Goal: Book appointment/travel/reservation

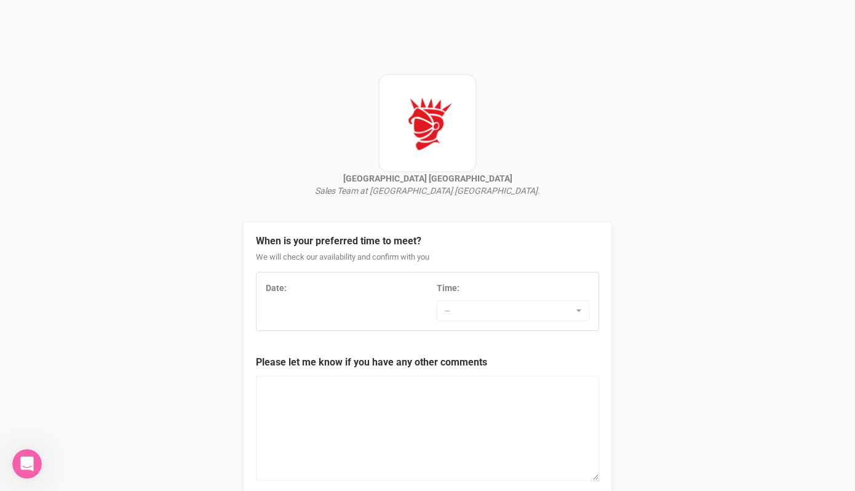
click at [335, 297] on div "Date:" at bounding box center [342, 291] width 171 height 18
click at [335, 283] on div "Date:" at bounding box center [342, 288] width 153 height 12
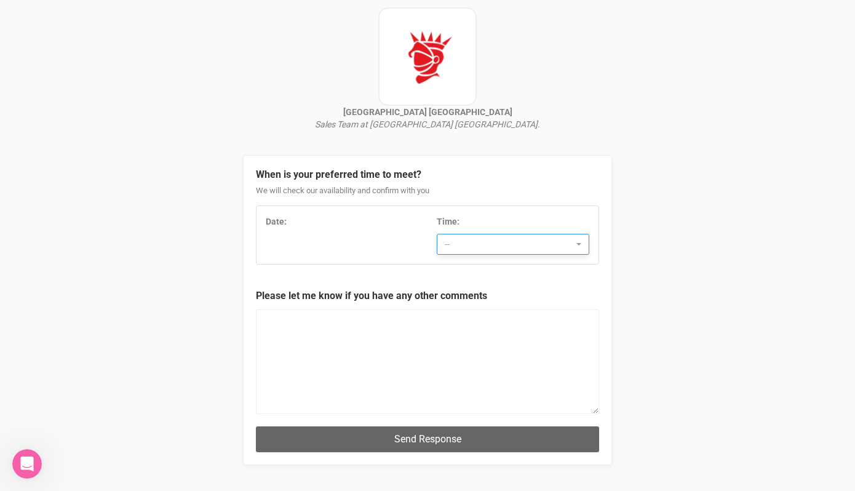
scroll to position [62, 0]
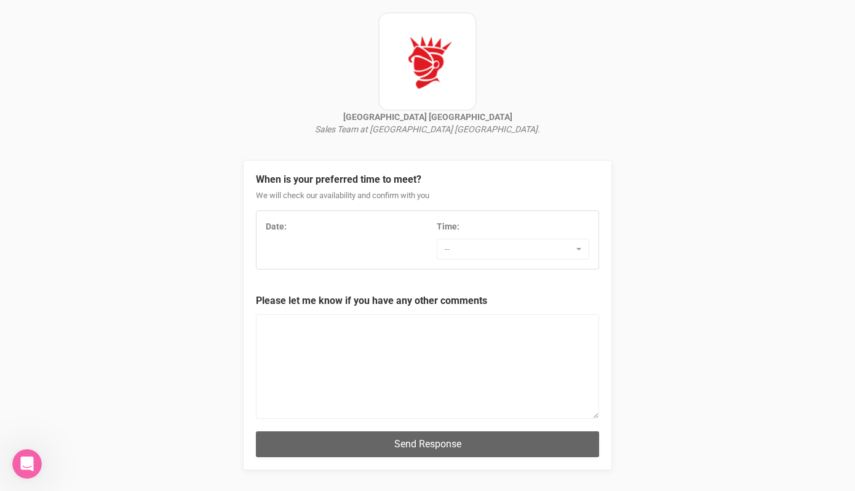
click at [305, 227] on div "Date:" at bounding box center [342, 226] width 153 height 12
click at [279, 229] on strong "Date:" at bounding box center [276, 227] width 21 height 10
click at [276, 225] on strong "Date:" at bounding box center [276, 227] width 21 height 10
click at [500, 249] on span "--" at bounding box center [509, 249] width 129 height 12
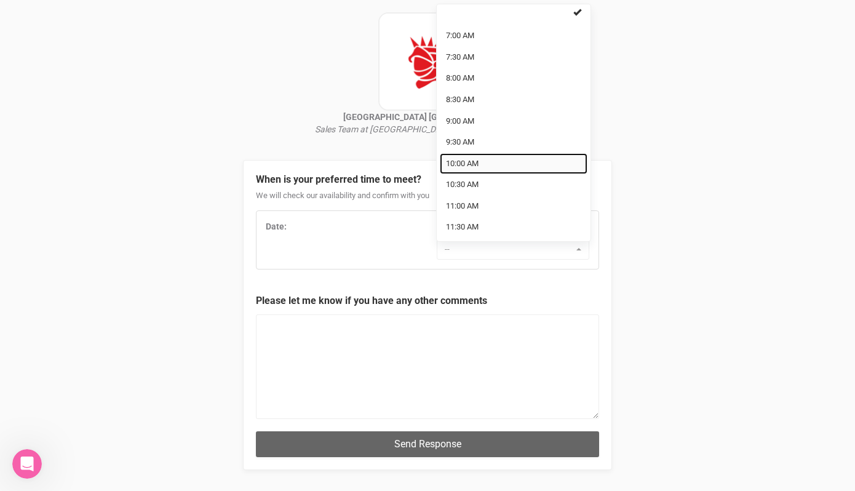
click at [479, 164] on span "10:00 AM" at bounding box center [462, 164] width 33 height 12
select select "10:00 AM"
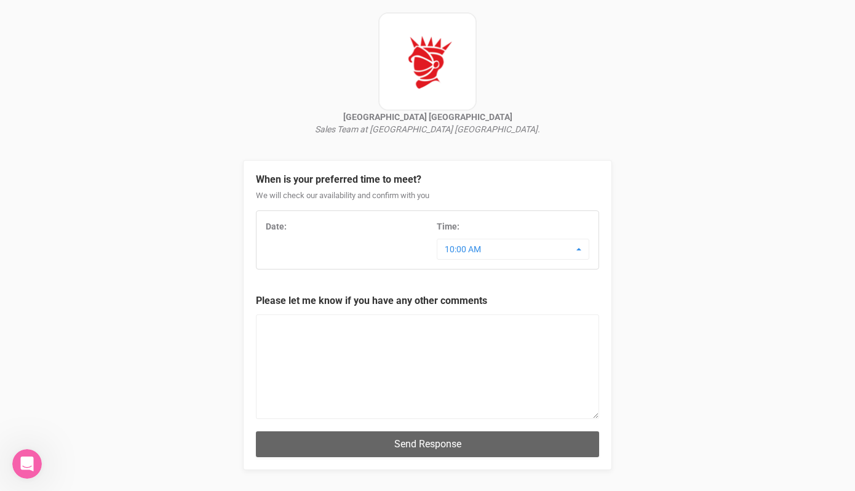
click at [313, 226] on div "Date:" at bounding box center [342, 226] width 153 height 12
click at [282, 243] on div "Date: Time: 10:00 AM 7:00 AM 7:30 AM 8:00 AM 8:30 AM 9:00 AM 9:30 AM 10:00 AM 1…" at bounding box center [428, 239] width 342 height 39
click at [297, 267] on div "Date: Time: 10:00 AM 7:00 AM 7:30 AM 8:00 AM 8:30 AM 9:00 AM 9:30 AM 10:00 AM 1…" at bounding box center [427, 239] width 343 height 59
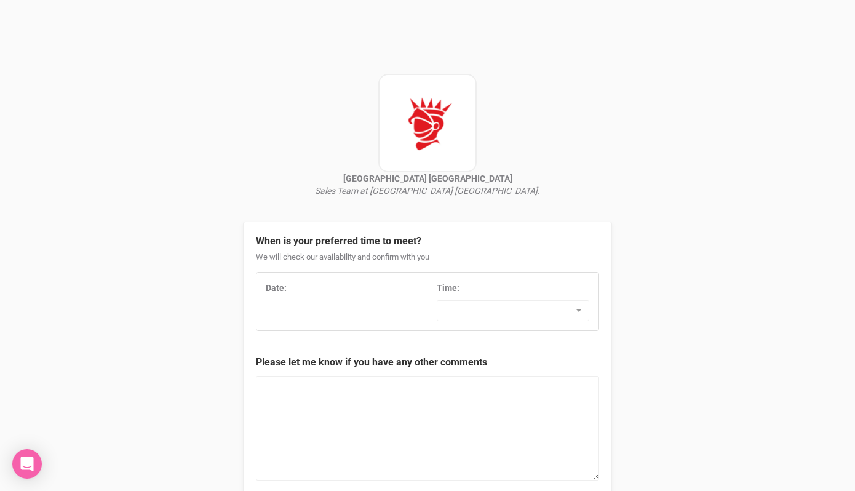
click at [306, 280] on div "Date: Time: -- 7:00 AM 7:30 AM 8:00 AM 8:30 AM 9:00 AM 9:30 AM 10:00 AM 10:30 A…" at bounding box center [427, 301] width 343 height 59
click at [281, 288] on strong "Date:" at bounding box center [276, 288] width 21 height 10
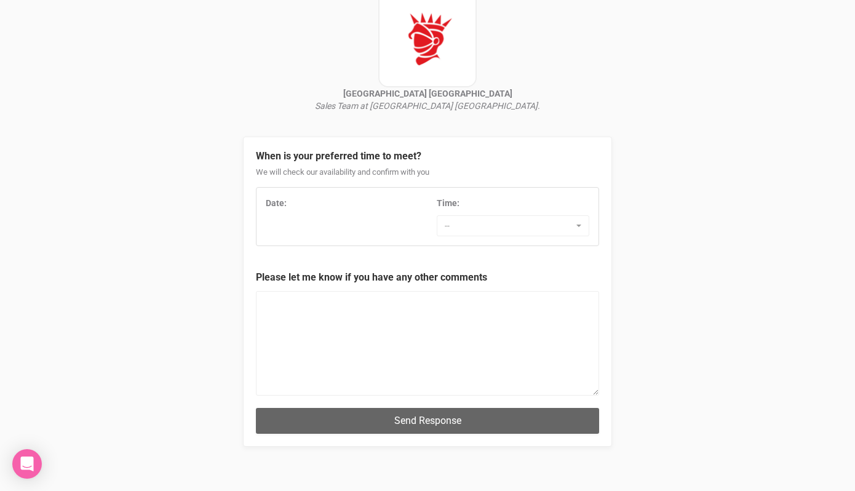
scroll to position [87, 0]
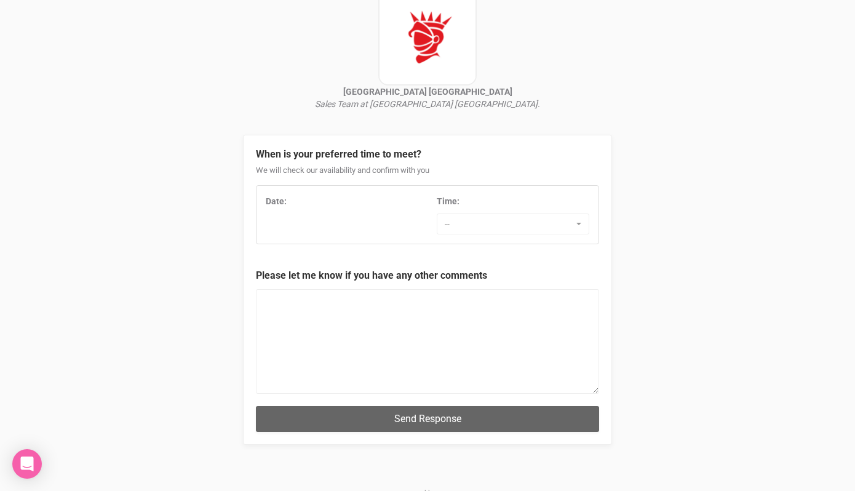
click at [322, 228] on div "Date: Time: -- 7:00 AM 7:30 AM 8:00 AM 8:30 AM 9:00 AM 9:30 AM 10:00 AM 10:30 A…" at bounding box center [428, 214] width 342 height 39
click at [317, 218] on div "Date: Time: -- 7:00 AM 7:30 AM 8:00 AM 8:30 AM 9:00 AM 9:30 AM 10:00 AM 10:30 A…" at bounding box center [428, 214] width 342 height 39
click at [282, 200] on strong "Date:" at bounding box center [276, 201] width 21 height 10
